Goal: Transaction & Acquisition: Purchase product/service

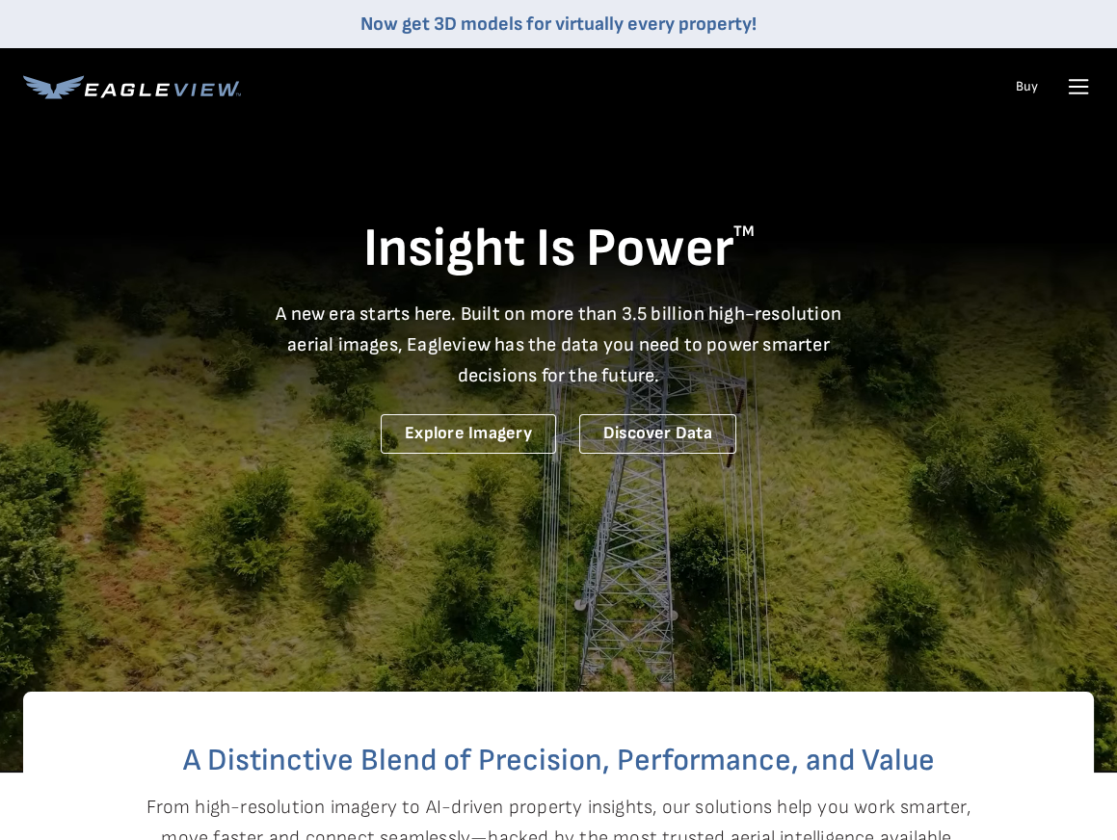
click at [0, 0] on div "Login" at bounding box center [0, 0] width 0 height 0
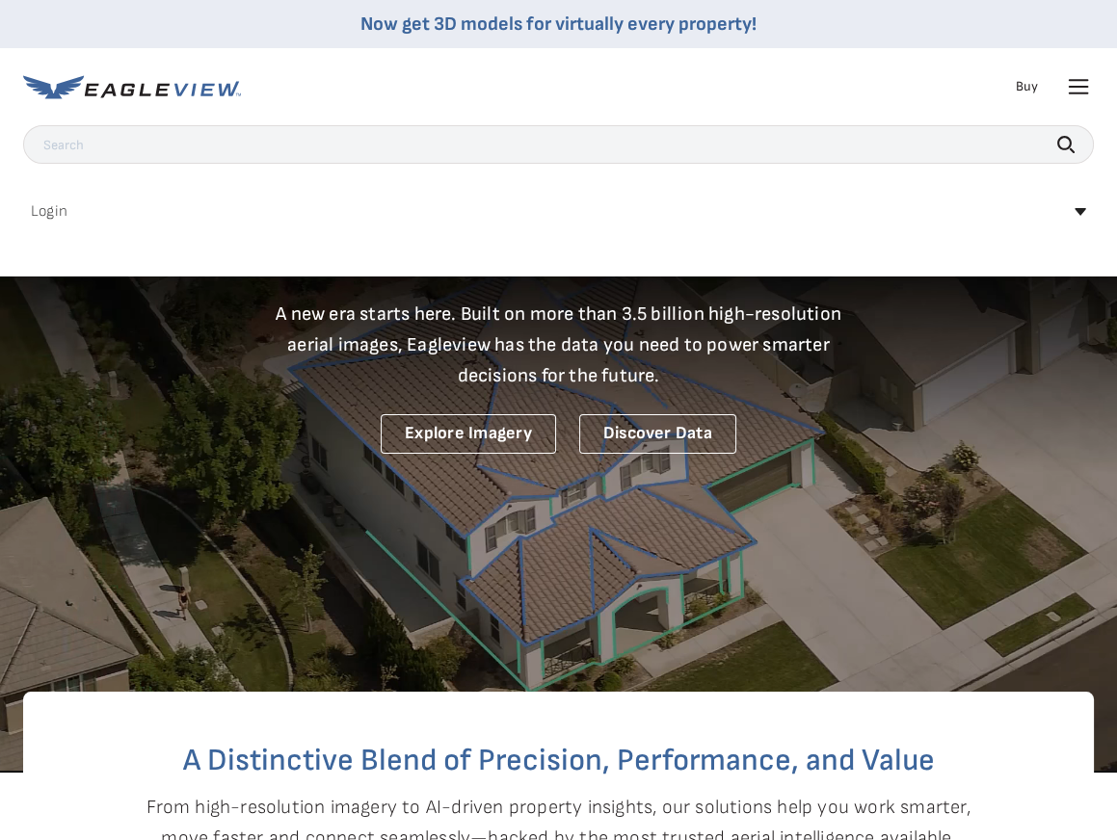
click at [0, 0] on link "MyEagleview" at bounding box center [0, 0] width 0 height 0
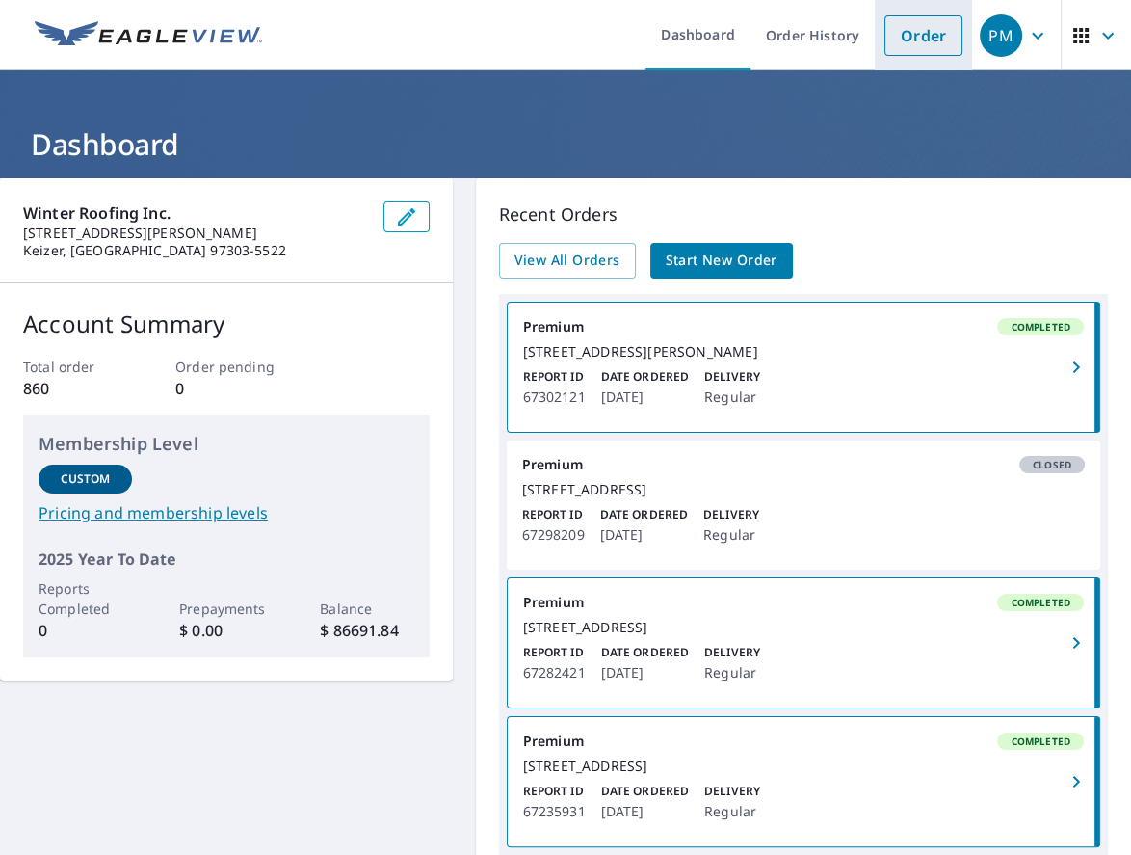
click at [920, 35] on link "Order" at bounding box center [923, 35] width 78 height 40
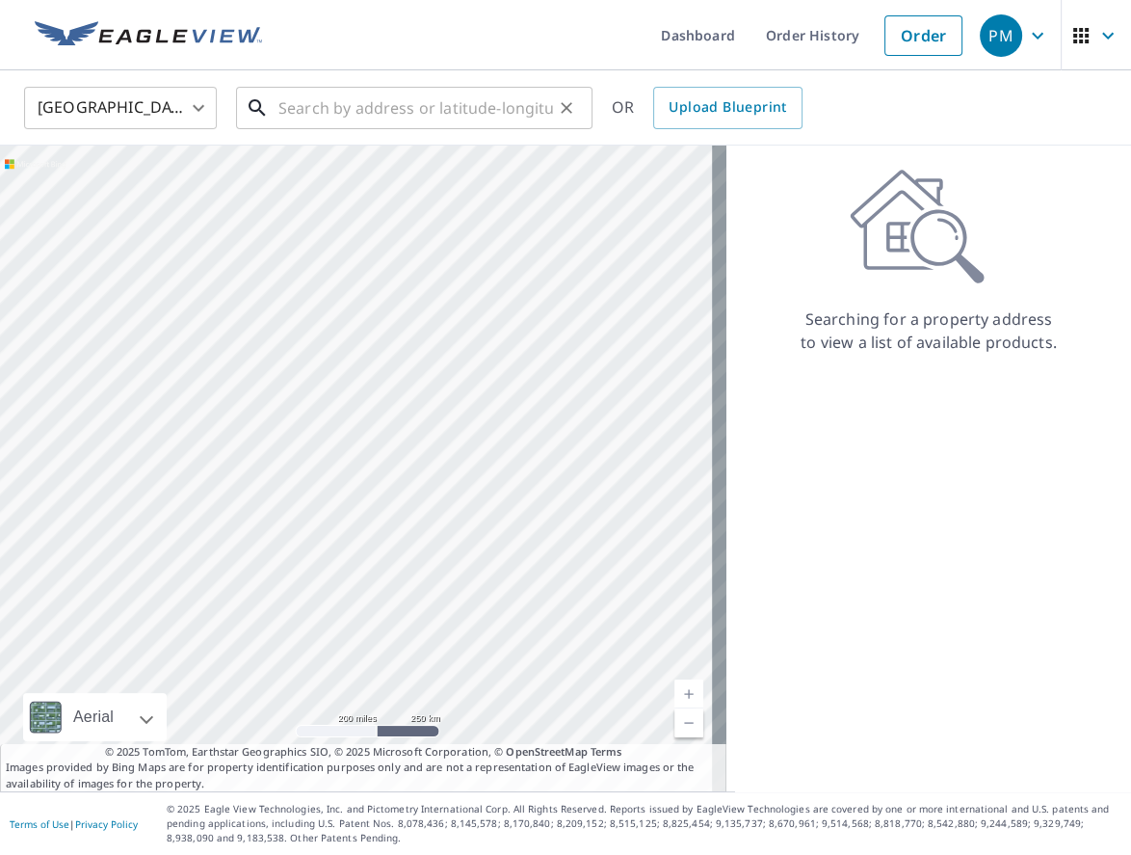
click at [305, 117] on input "text" at bounding box center [415, 108] width 275 height 54
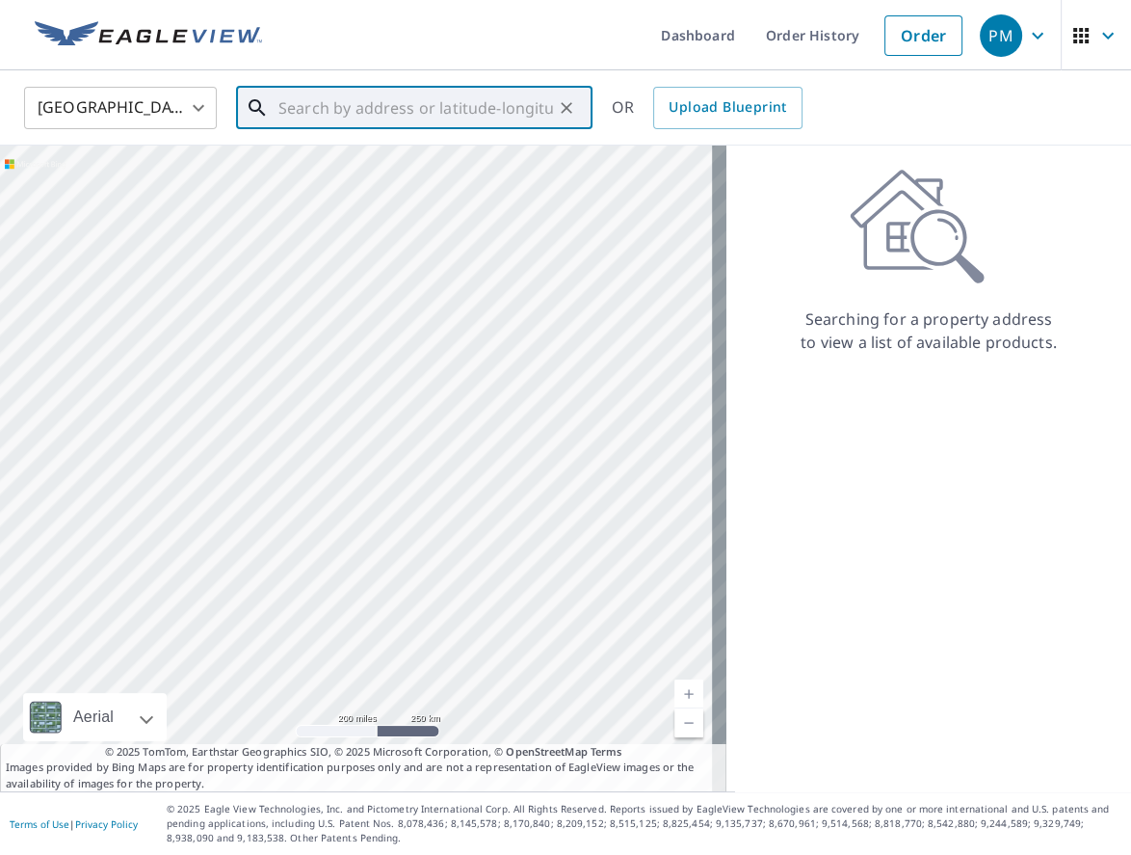
paste input "1423 Cedar Crest Ct S, Salem, OR 97306"
type input "1423 Cedar Crest Ct S, Salem, OR 97306"
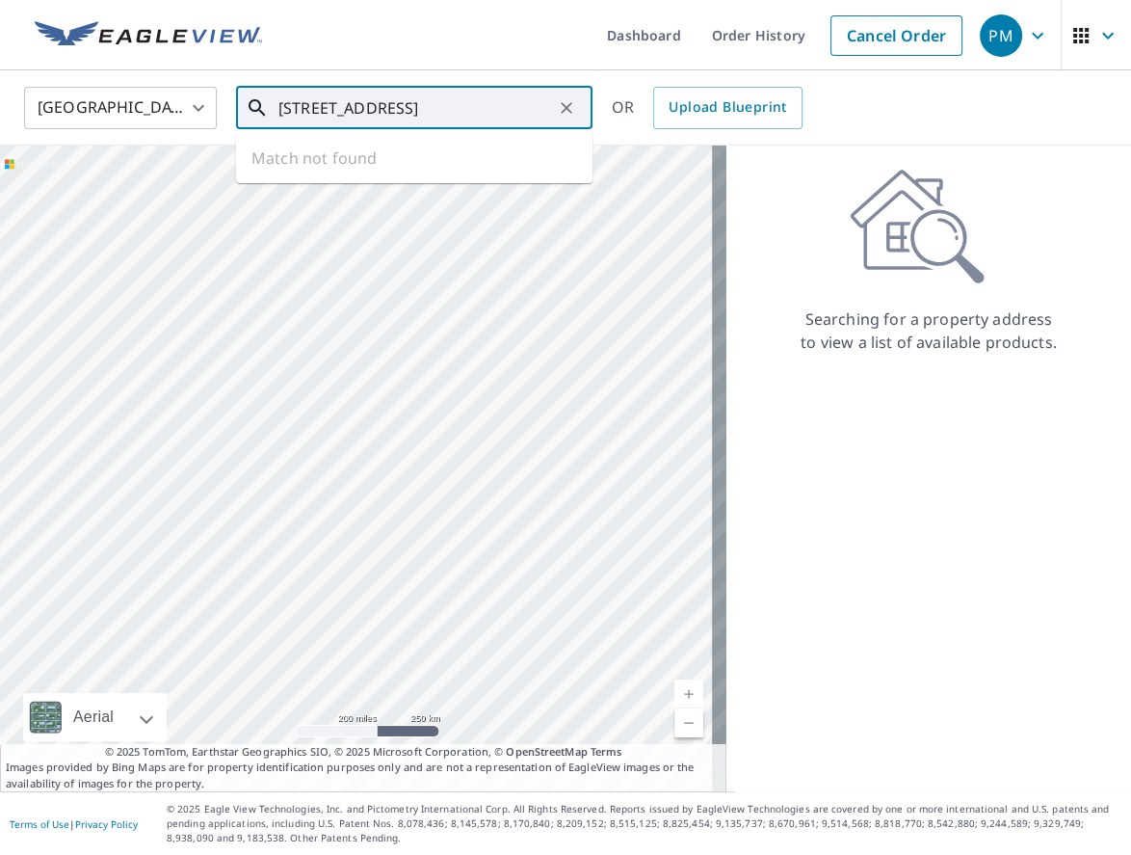
click at [472, 161] on ul "Match not found" at bounding box center [414, 158] width 356 height 50
click at [563, 108] on icon "Clear" at bounding box center [566, 107] width 19 height 19
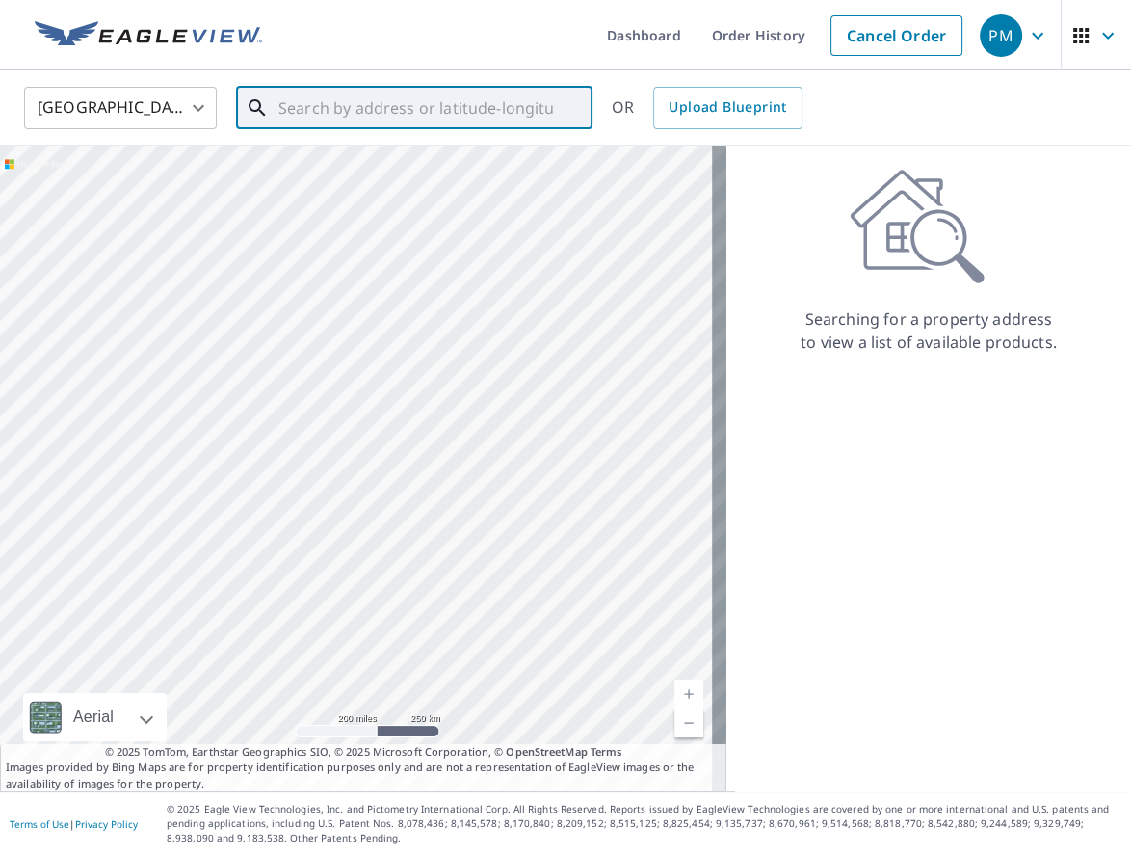
click at [387, 95] on input "text" at bounding box center [415, 108] width 275 height 54
paste input "1423 Cedar Crest Ct S, Salem, OR 97306"
type input "1423 Cedar Crest Ct S, Salem, OR 97306"
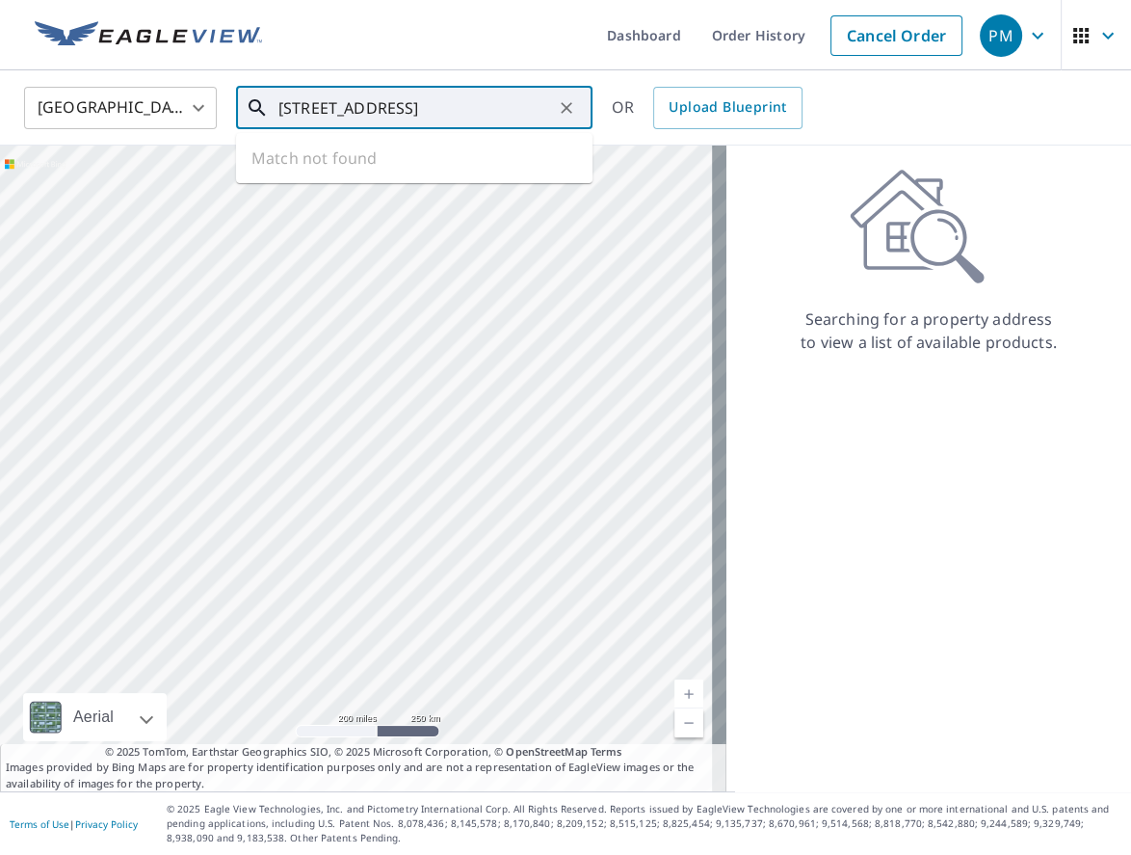
drag, startPoint x: 481, startPoint y: 176, endPoint x: 497, endPoint y: 168, distance: 18.5
click at [481, 175] on ul "Match not found" at bounding box center [414, 158] width 356 height 50
click at [558, 109] on icon "Clear" at bounding box center [566, 107] width 19 height 19
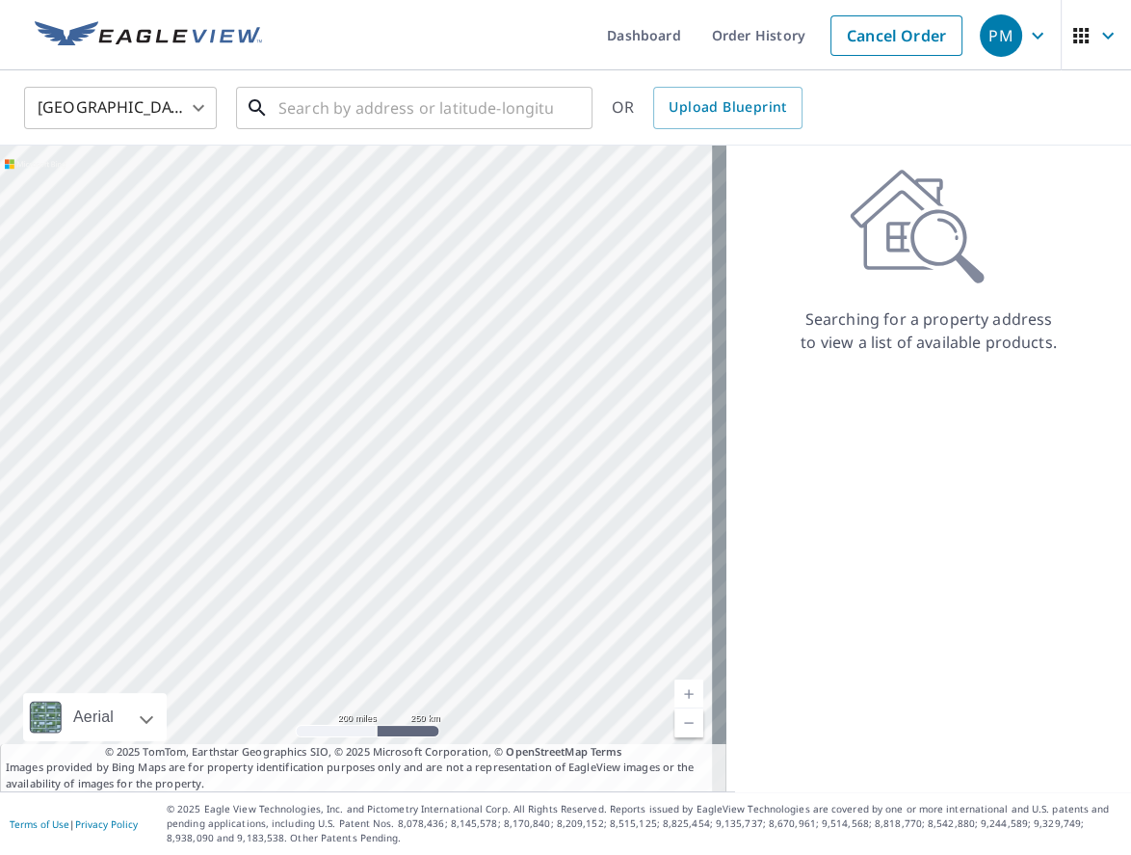
click at [321, 106] on input "text" at bounding box center [415, 108] width 275 height 54
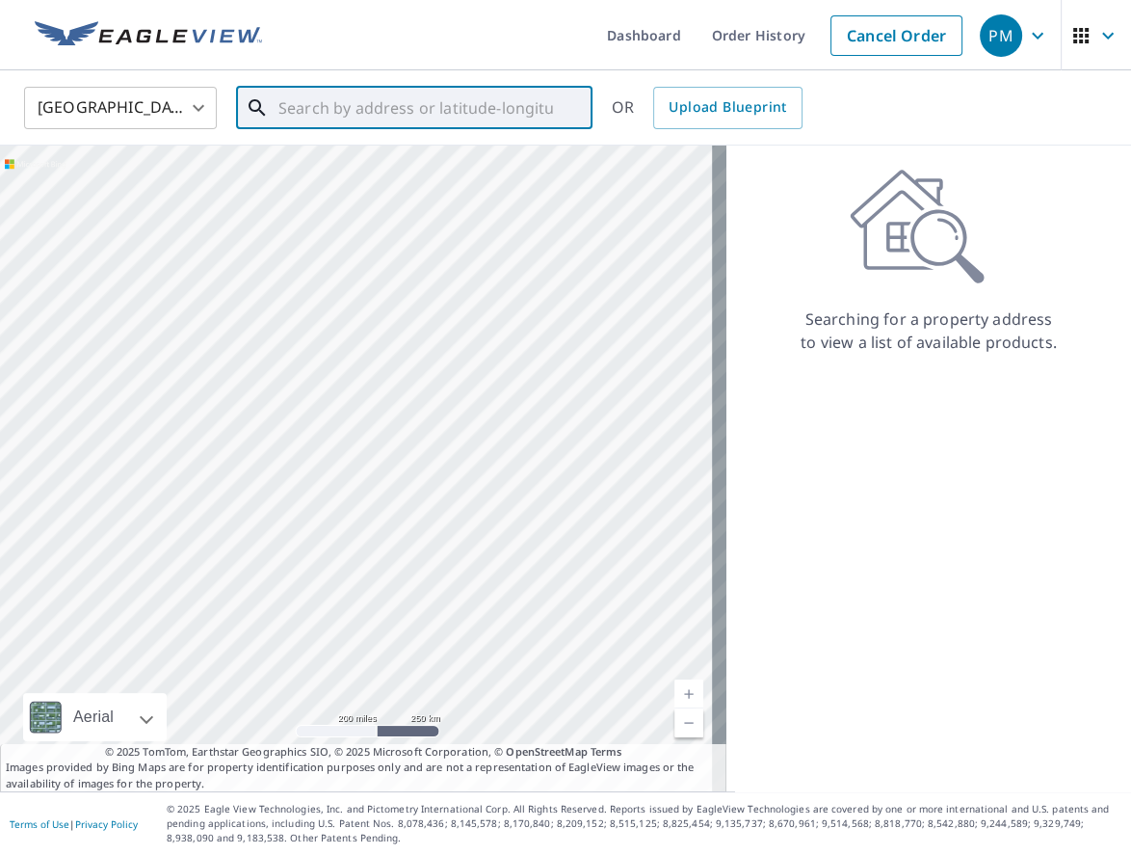
paste input "1423 Cedar Crest Ct. S Salem"
type input "1423 Cedar Crest Ct. S Salem"
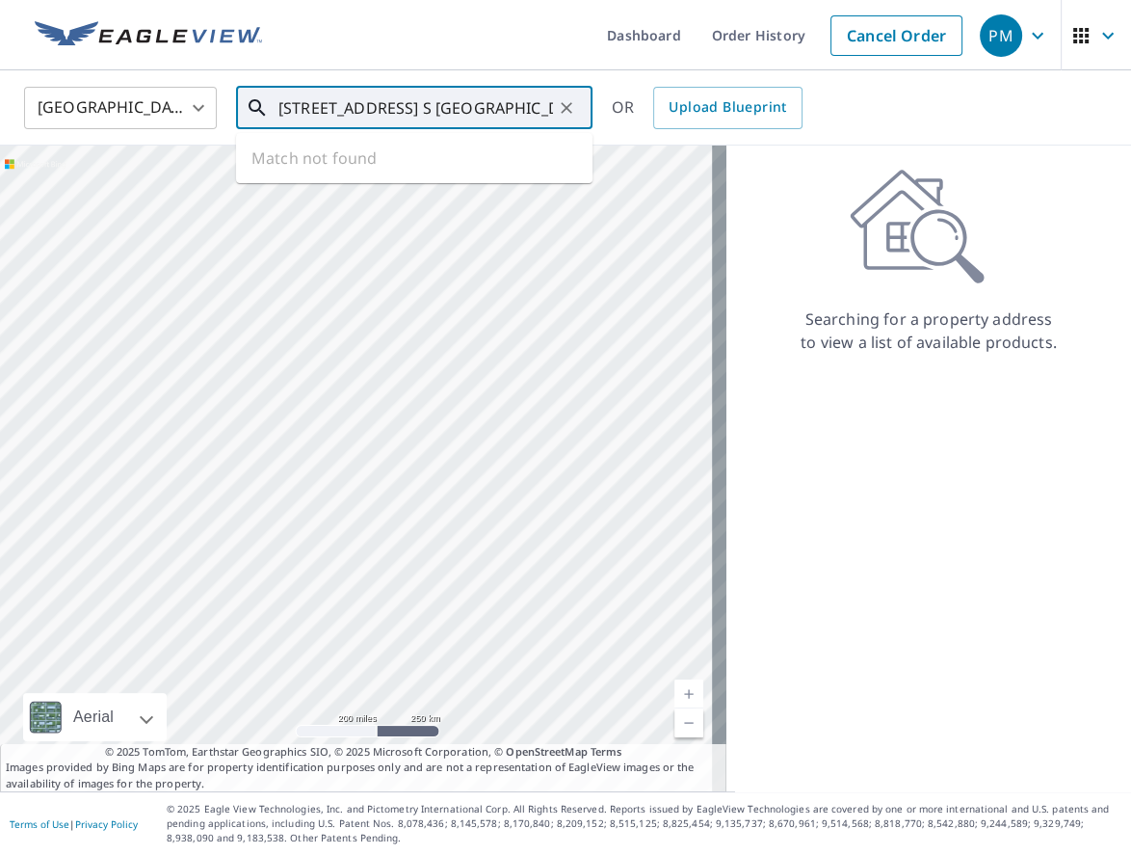
click at [517, 106] on input "1423 Cedar Crest Ct. S Salem" at bounding box center [415, 108] width 275 height 54
type input "1423 Cedar Crest Ct. S Salem oregon"
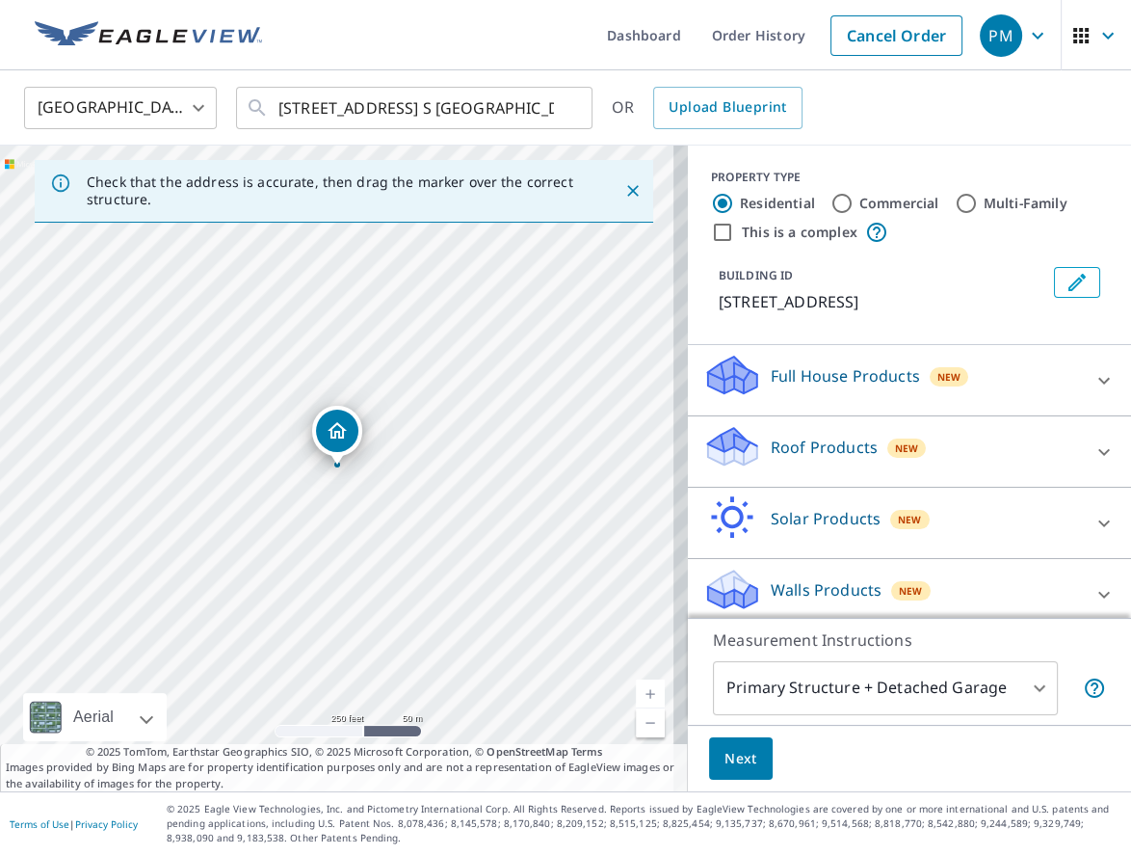
click at [688, 458] on div "Roof Products New Premium QuickSquares™ Gutter Bid Perfect™" at bounding box center [909, 451] width 443 height 71
click at [703, 471] on div "Roof Products New" at bounding box center [892, 451] width 378 height 55
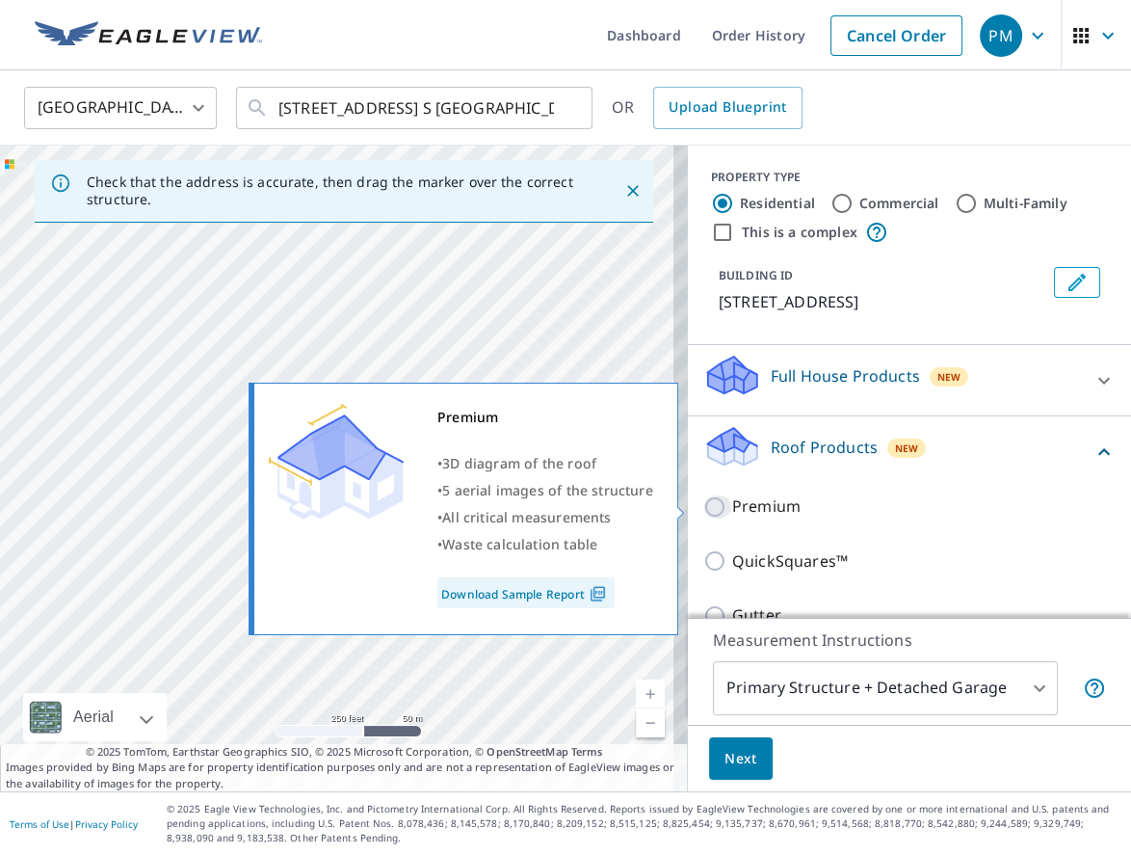
click at [703, 504] on input "Premium" at bounding box center [717, 506] width 29 height 23
checkbox input "true"
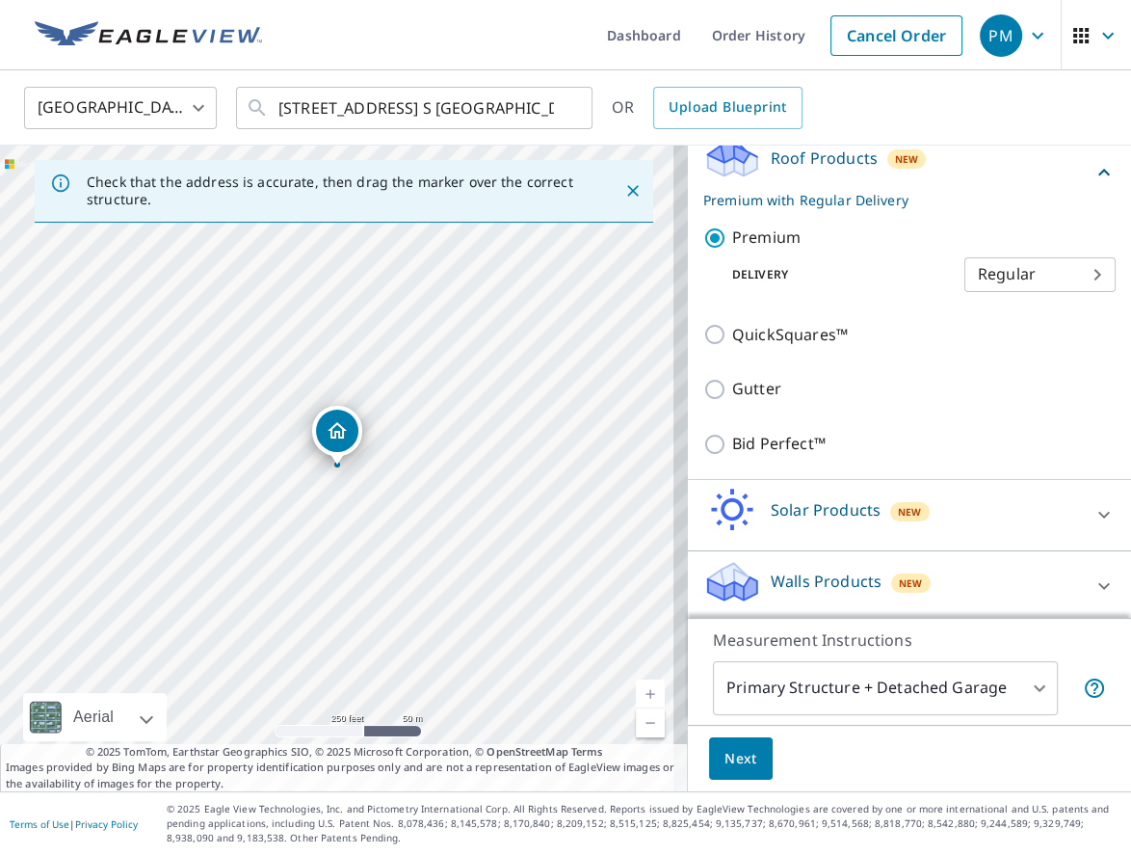
scroll to position [291, 0]
click at [725, 759] on span "Next" at bounding box center [741, 759] width 33 height 24
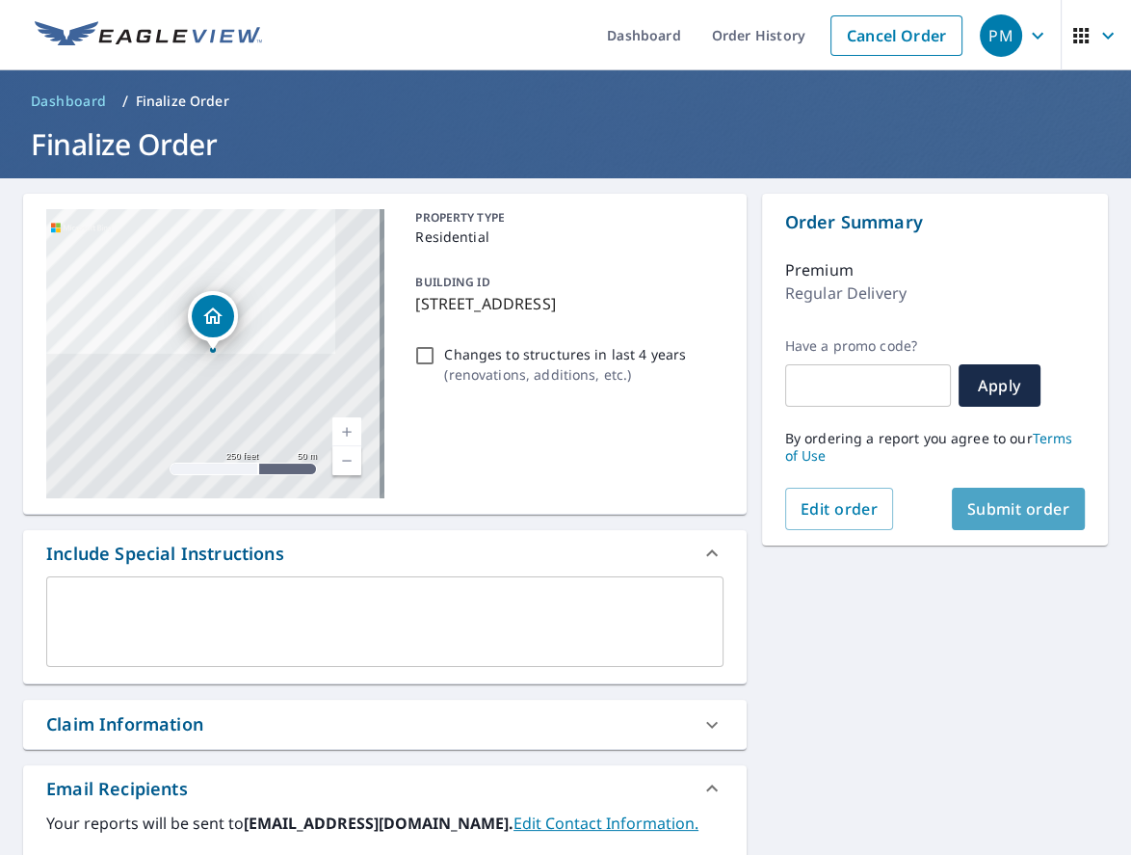
click at [1041, 515] on span "Submit order" at bounding box center [1018, 508] width 103 height 21
checkbox input "true"
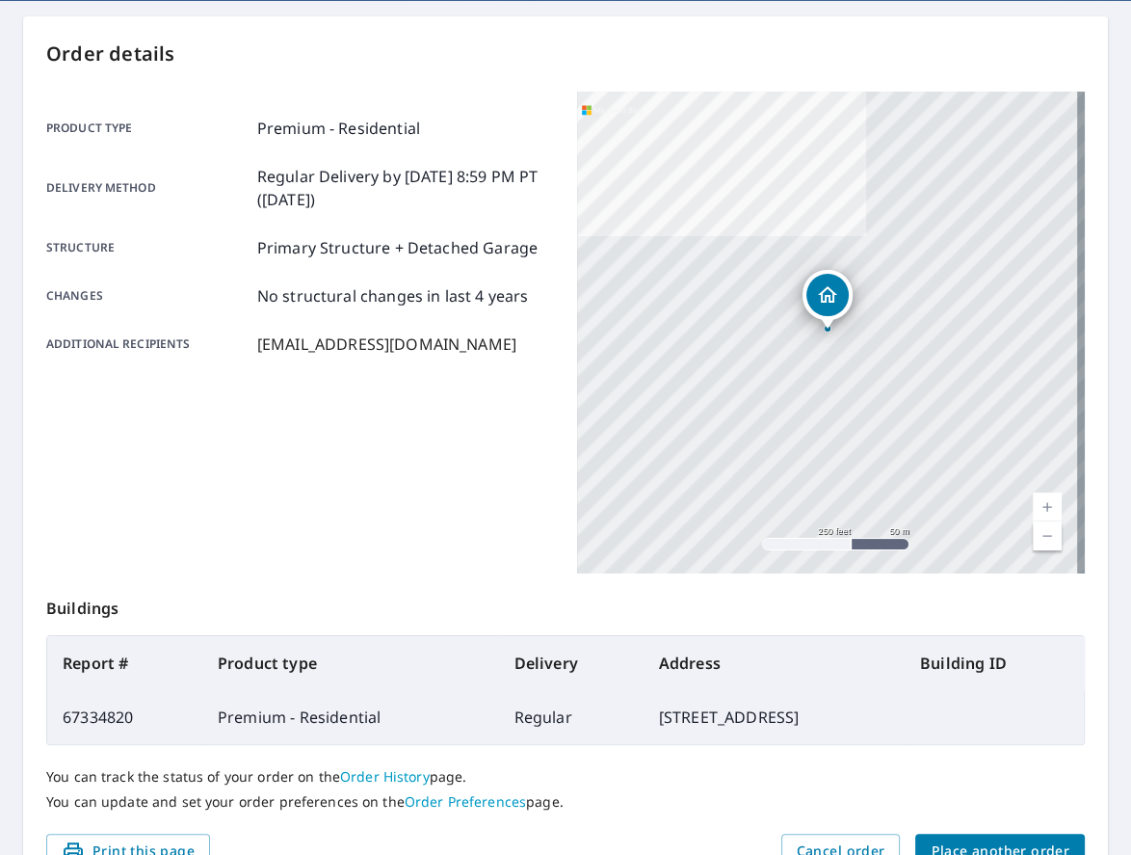
scroll to position [293, 0]
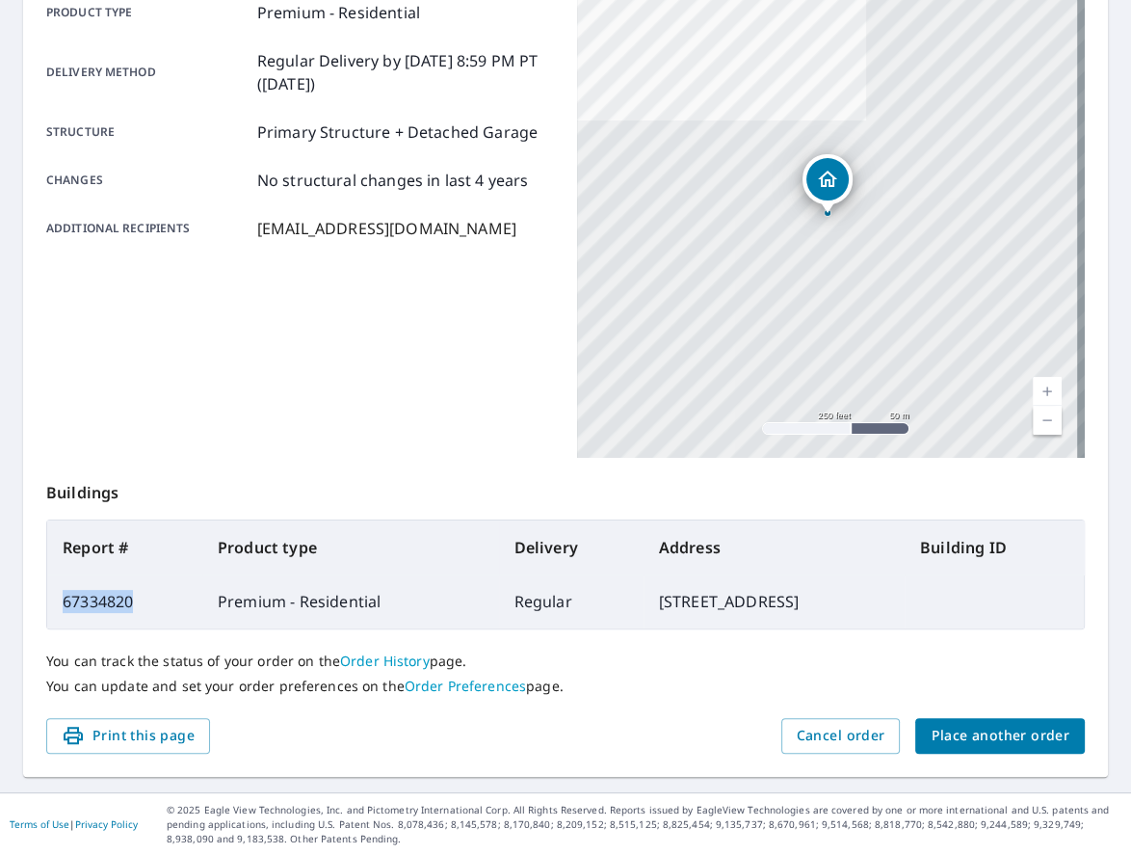
drag, startPoint x: 146, startPoint y: 599, endPoint x: 61, endPoint y: 598, distance: 85.8
click at [61, 598] on td "67334820" at bounding box center [124, 601] width 155 height 54
copy td "67334820"
